Goal: Information Seeking & Learning: Learn about a topic

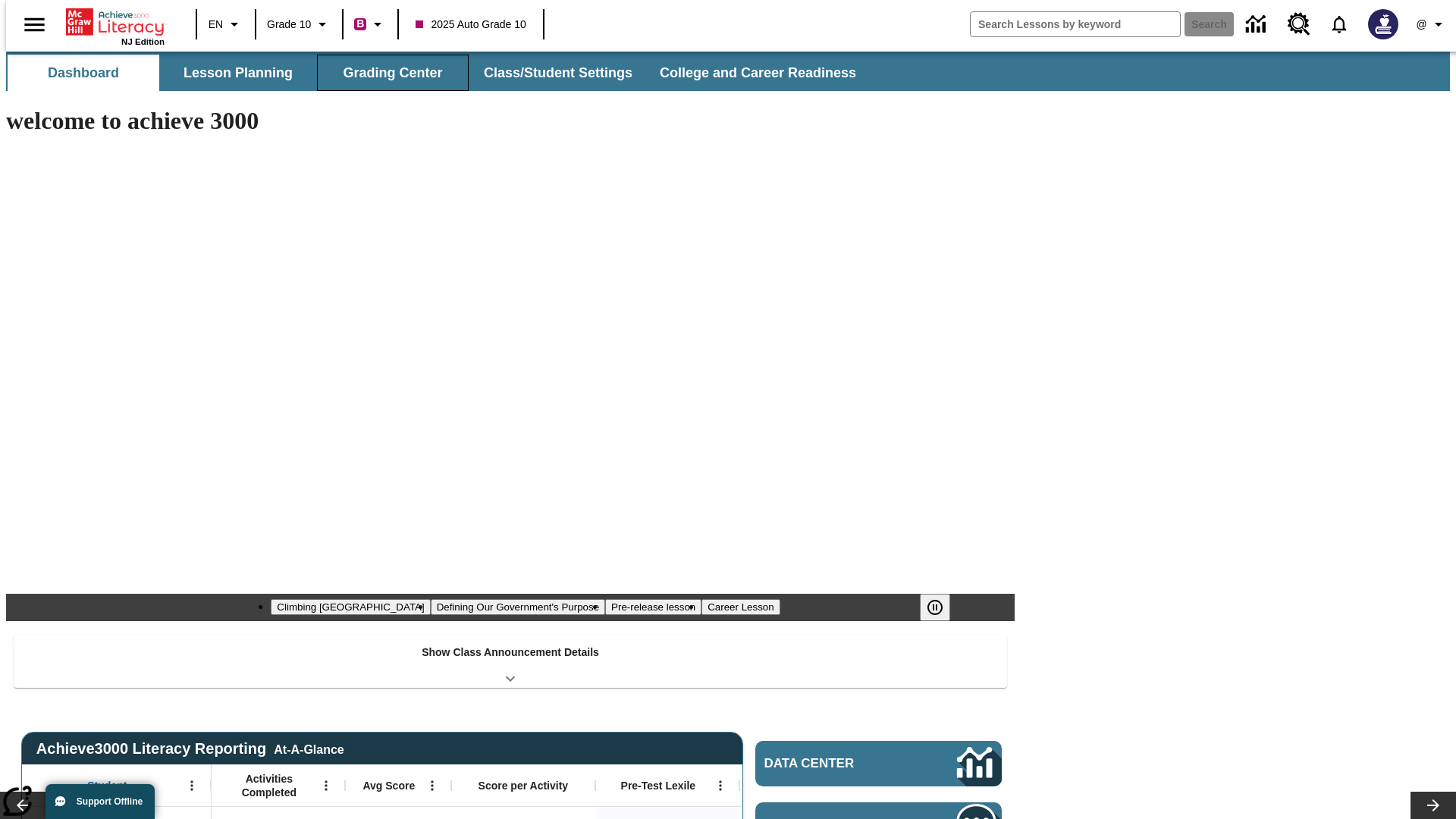
click at [387, 73] on button "Grading Center" at bounding box center [392, 73] width 152 height 36
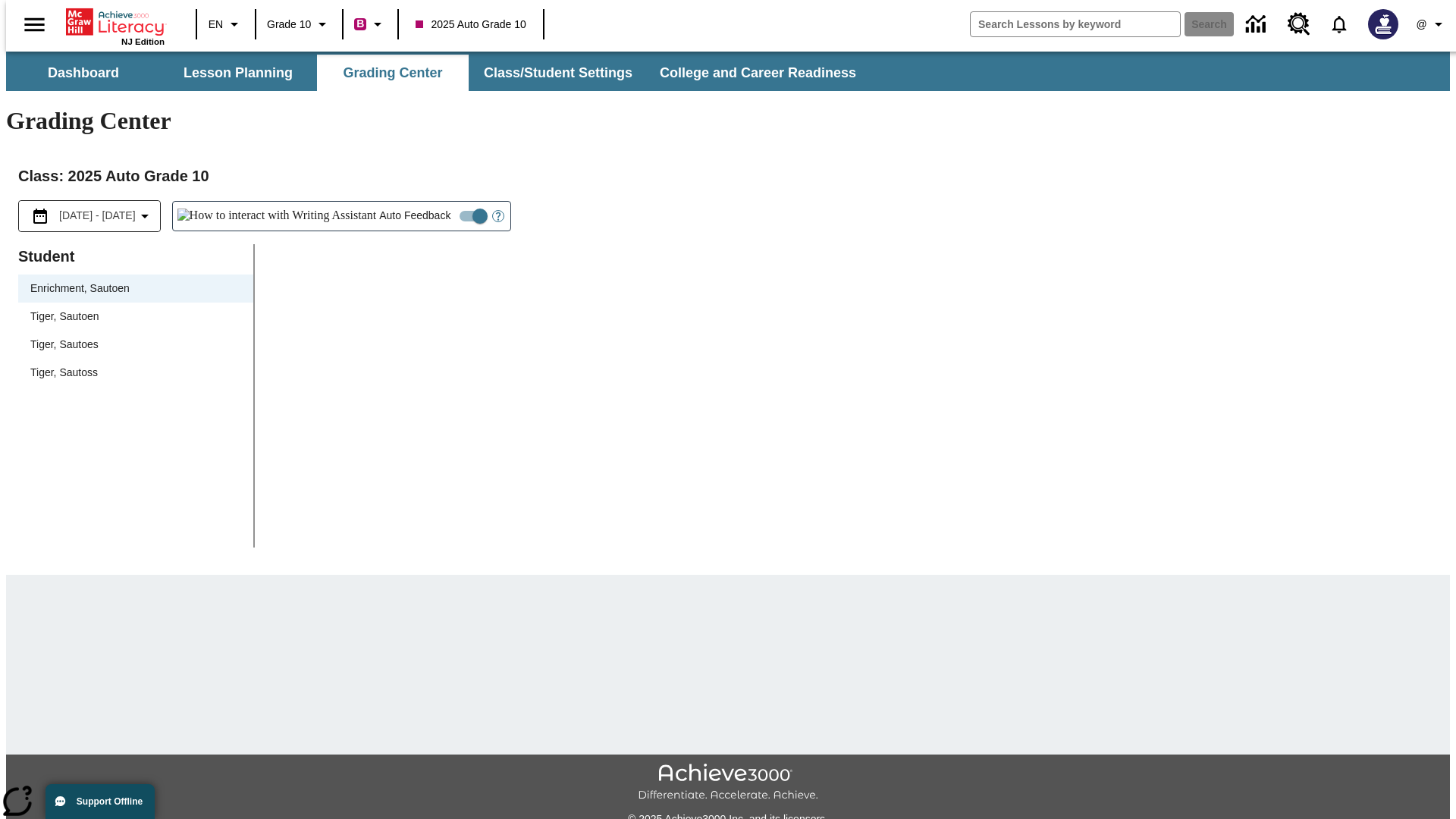
click at [130, 309] on span "Tiger, Sautoen" at bounding box center [136, 317] width 211 height 16
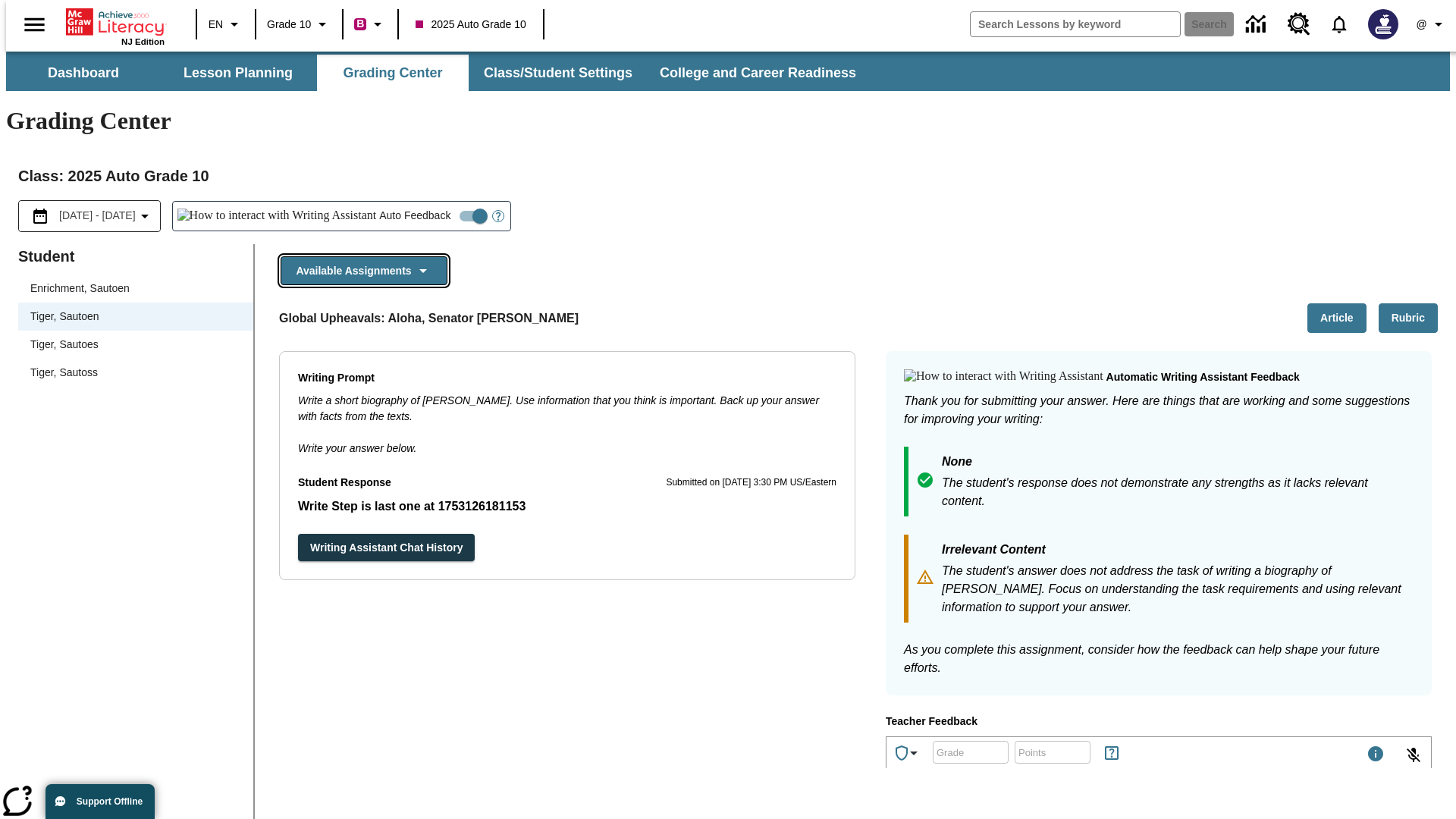
click at [359, 256] on button "Available Assignments" at bounding box center [364, 271] width 166 height 30
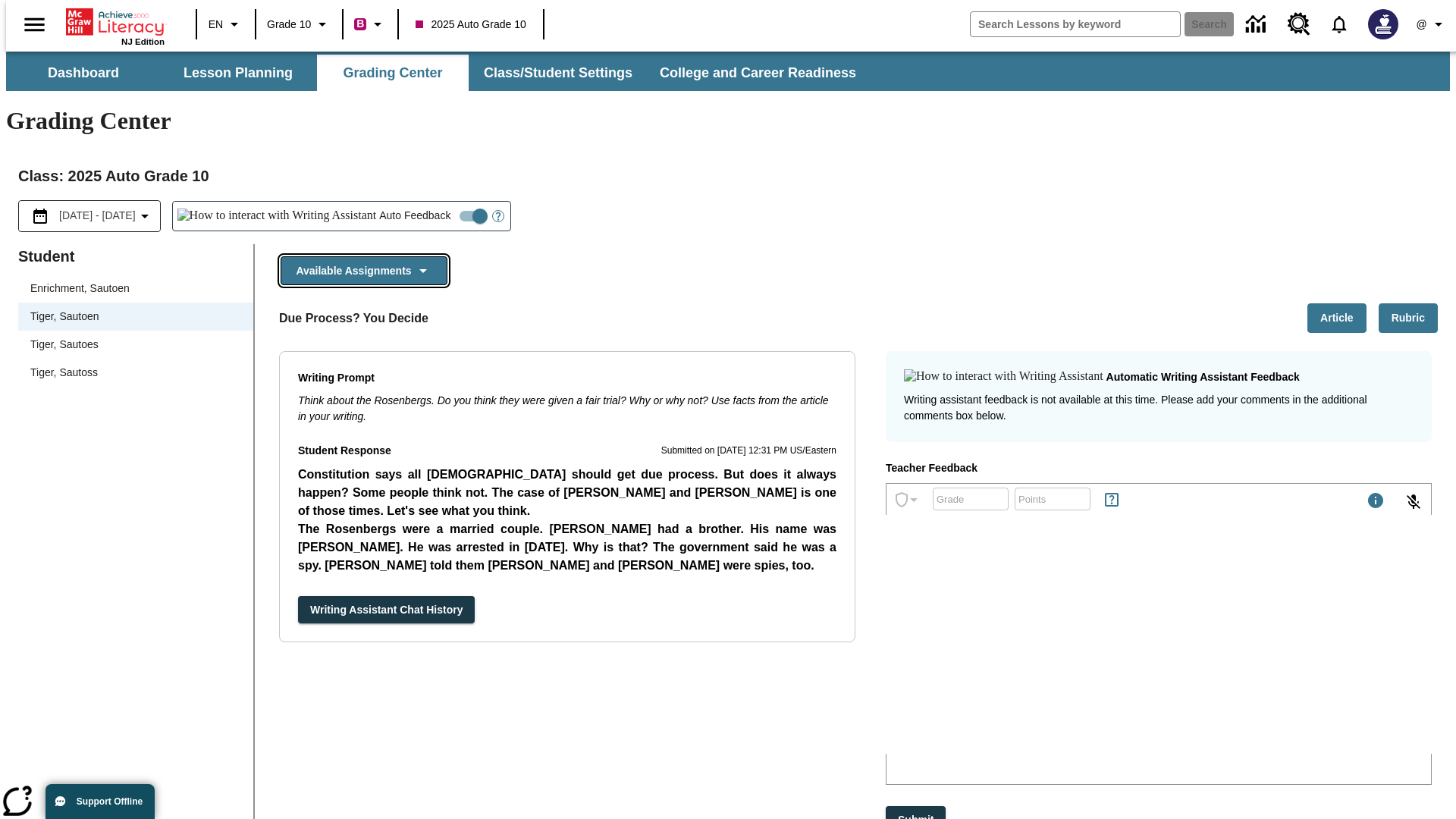
scroll to position [979, 0]
click at [298, 596] on button "Writing Assistant Chat History" at bounding box center [386, 609] width 176 height 28
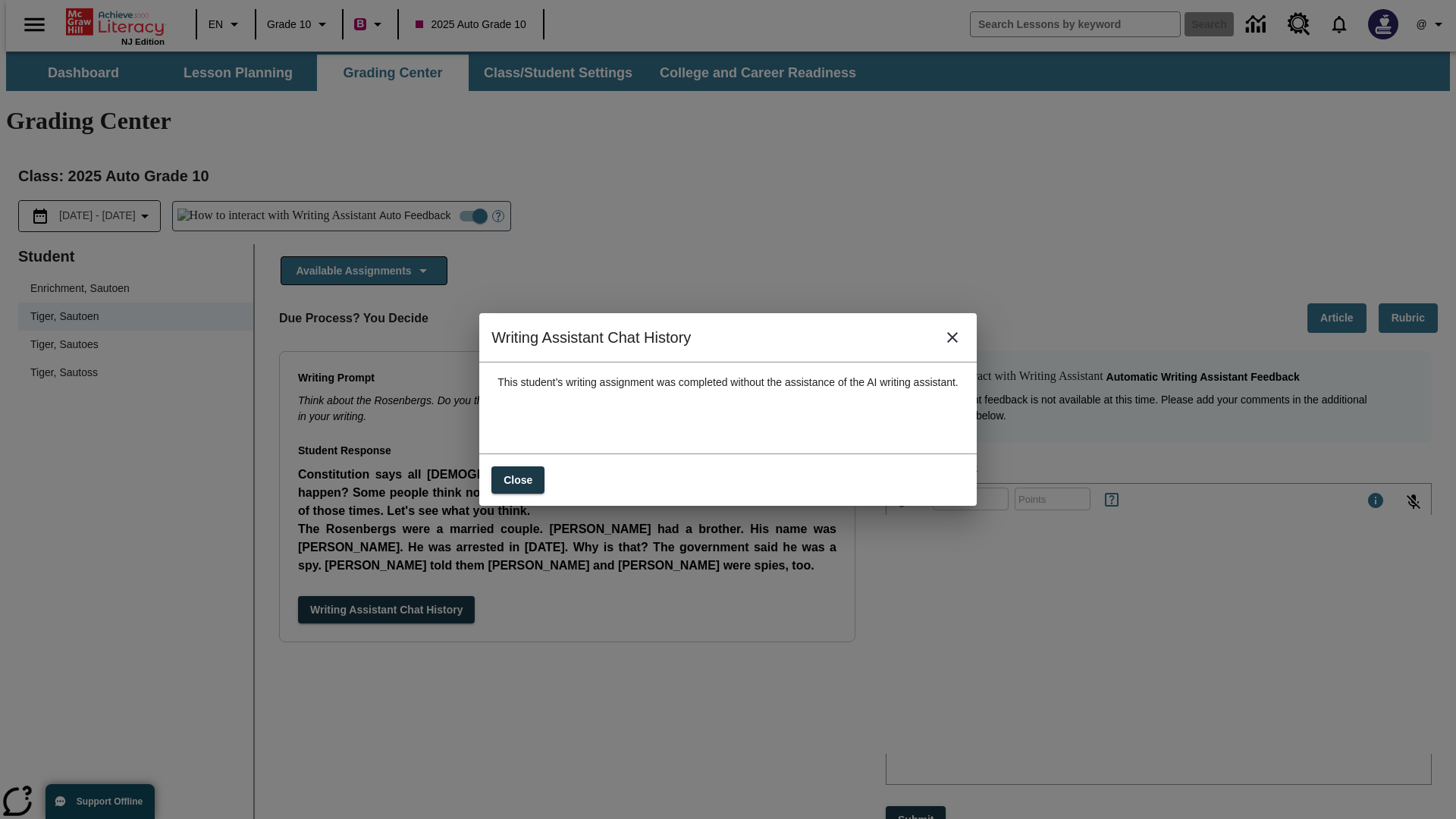
scroll to position [0, 0]
